Goal: Navigation & Orientation: Go to known website

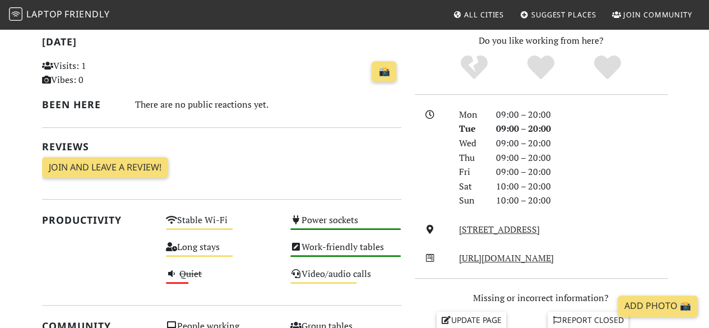
scroll to position [245, 0]
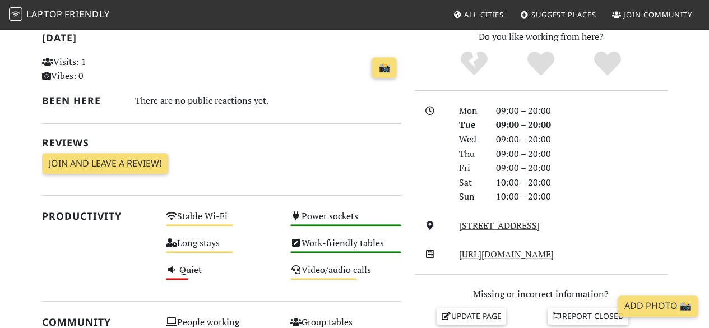
click at [97, 12] on span "Friendly" at bounding box center [86, 14] width 45 height 12
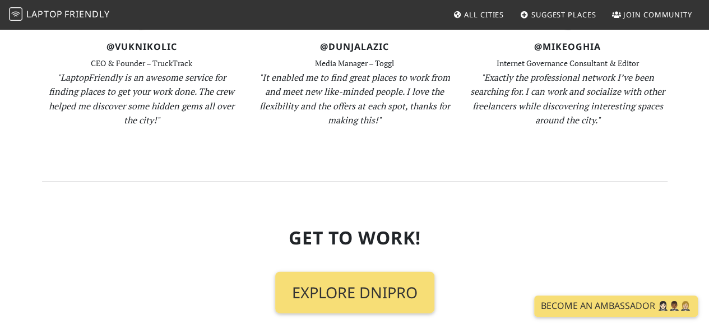
scroll to position [1121, 0]
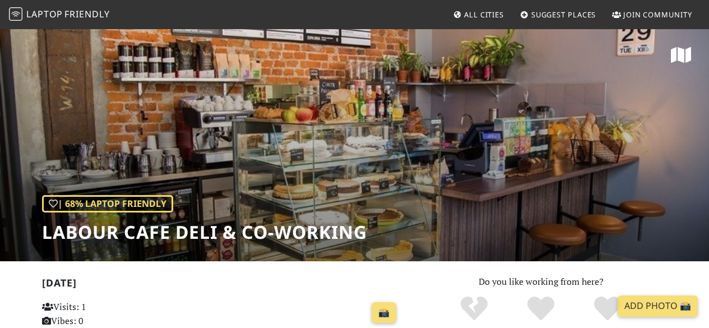
scroll to position [245, 0]
